Goal: Find specific page/section

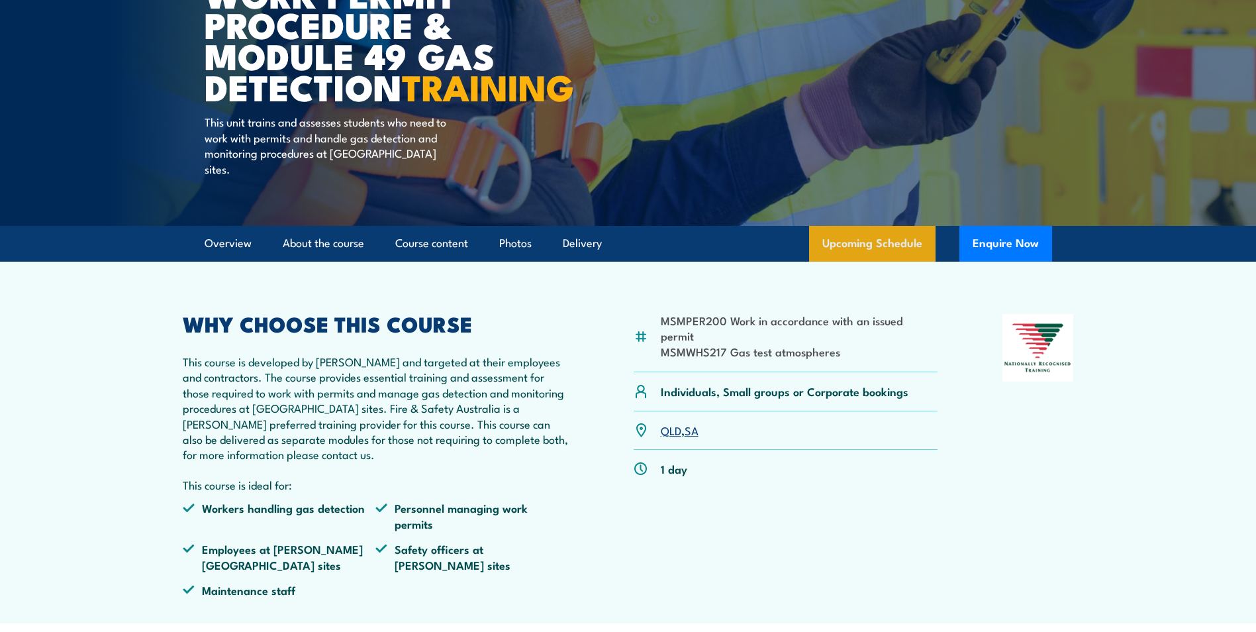
click at [887, 260] on link "Upcoming Schedule" at bounding box center [872, 244] width 126 height 36
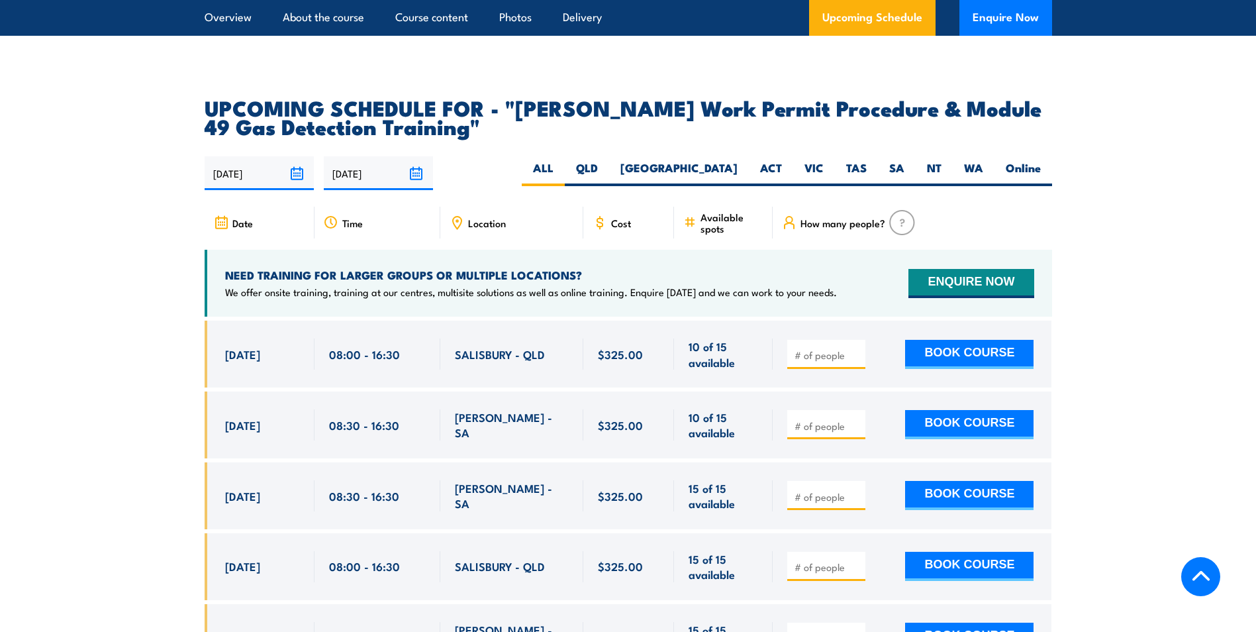
scroll to position [2120, 0]
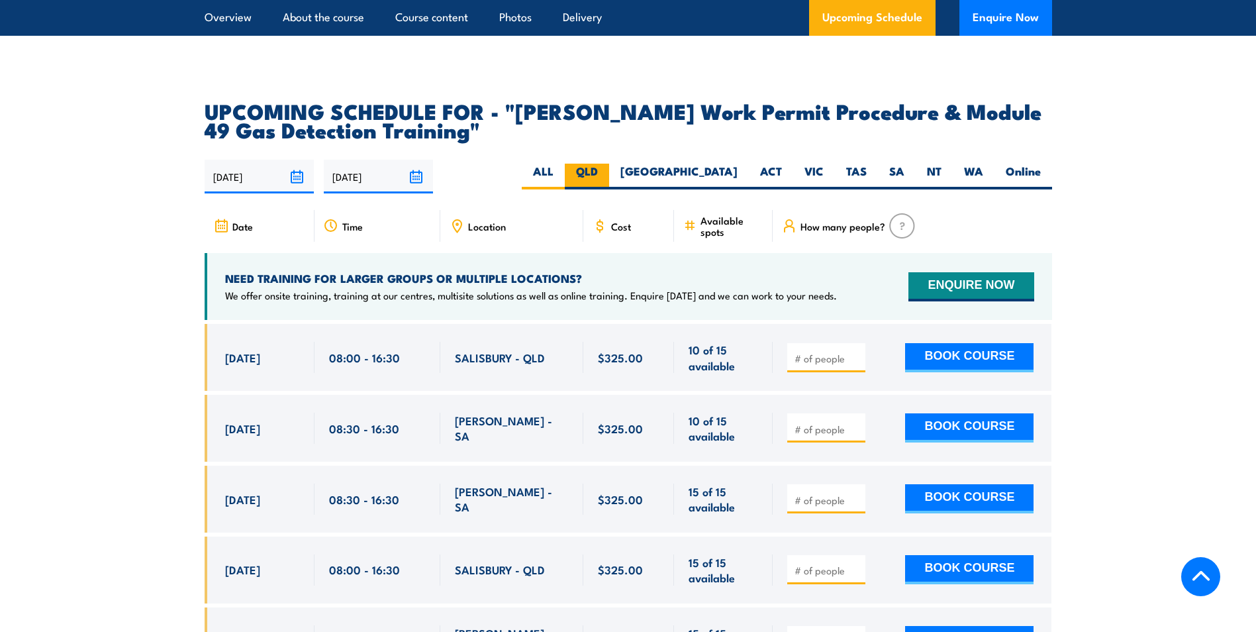
click at [609, 164] on label "QLD" at bounding box center [587, 177] width 44 height 26
click at [606, 164] on input "QLD" at bounding box center [602, 168] width 9 height 9
radio input "true"
